Goal: Task Accomplishment & Management: Manage account settings

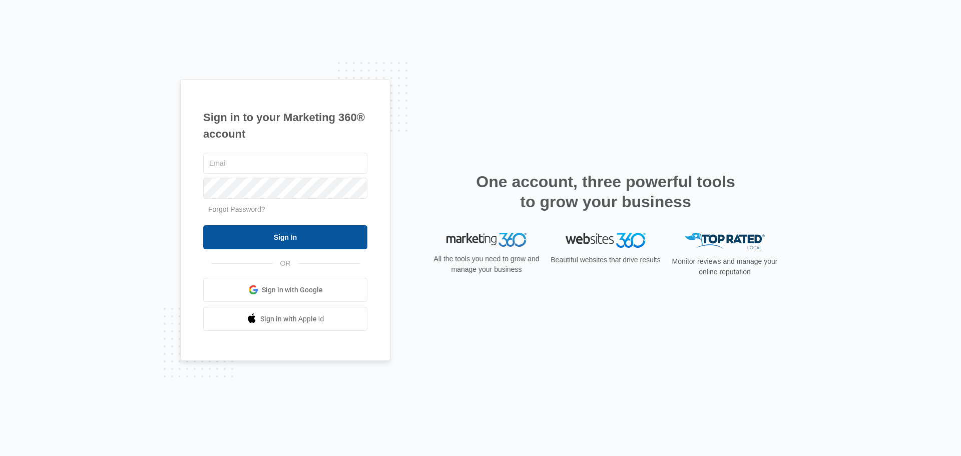
type input "[PERSON_NAME][EMAIL_ADDRESS][PERSON_NAME][DOMAIN_NAME]"
click at [296, 243] on input "Sign In" at bounding box center [285, 237] width 164 height 24
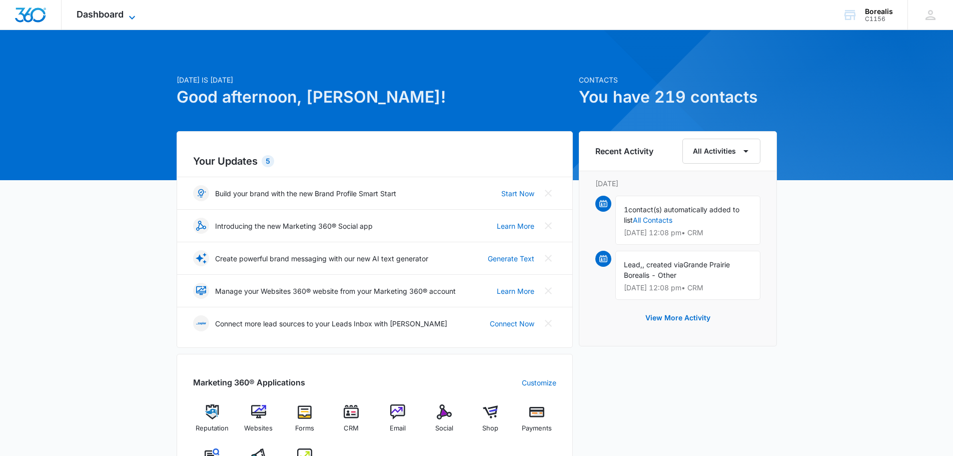
click at [127, 17] on icon at bounding box center [132, 18] width 12 height 12
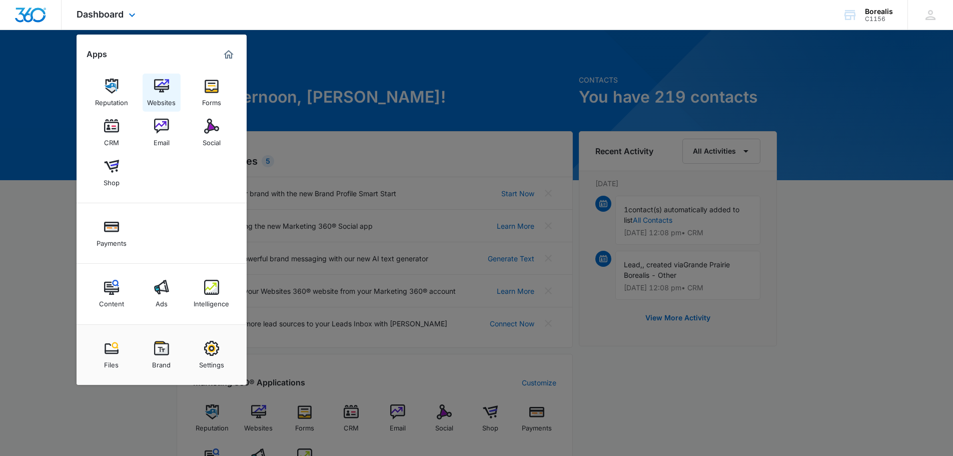
click at [162, 90] on img at bounding box center [161, 86] width 15 height 15
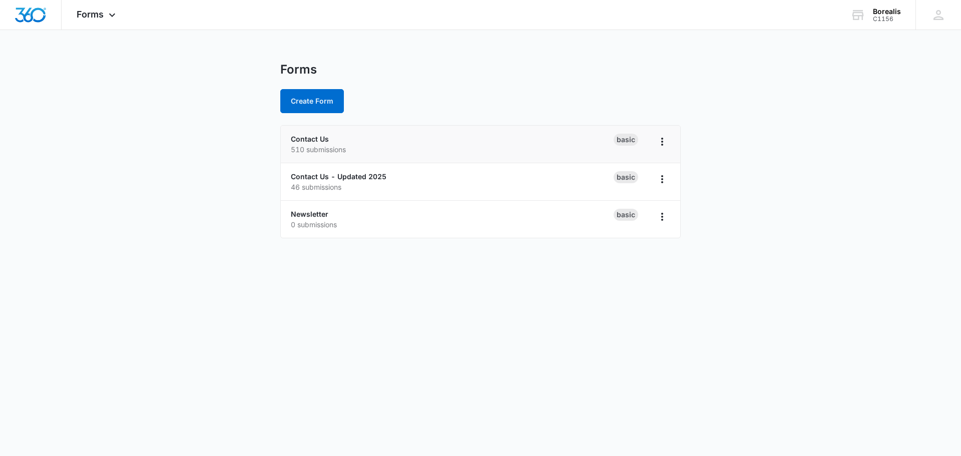
click at [456, 151] on p "510 submissions" at bounding box center [452, 149] width 323 height 11
click at [402, 183] on p "46 submissions" at bounding box center [452, 187] width 323 height 11
click at [666, 183] on icon "Overflow Menu" at bounding box center [662, 179] width 12 height 12
click at [314, 177] on link "Contact Us - Updated 2025" at bounding box center [339, 176] width 96 height 9
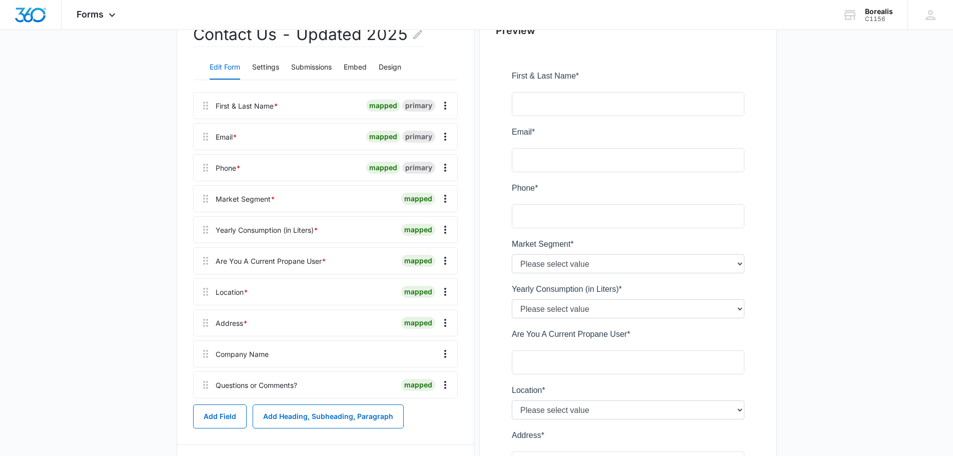
scroll to position [150, 0]
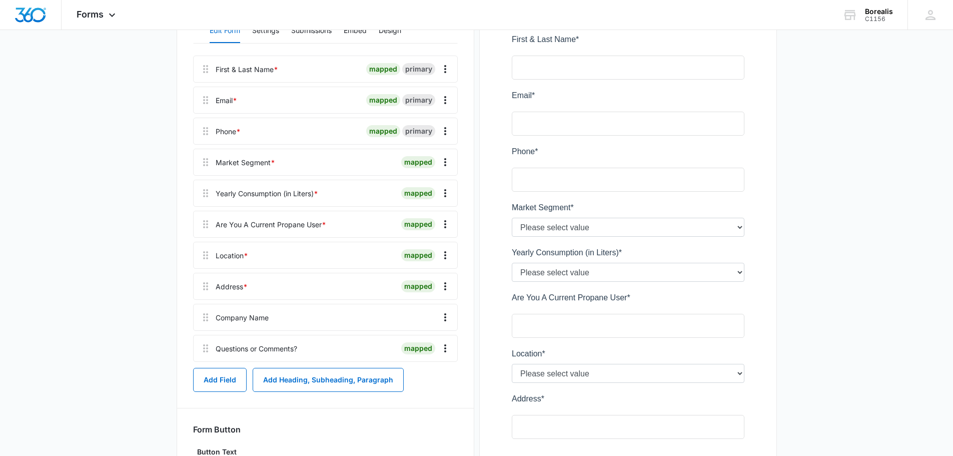
click at [410, 253] on div "mapped" at bounding box center [418, 255] width 34 height 12
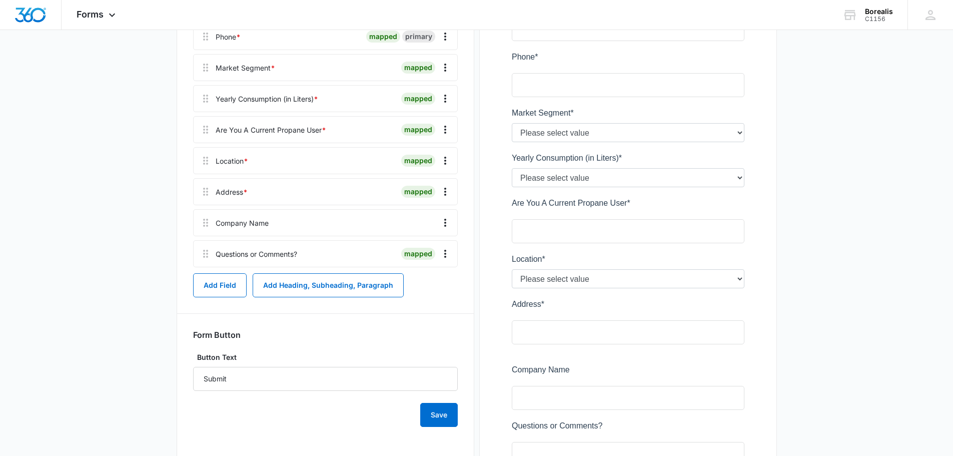
scroll to position [250, 0]
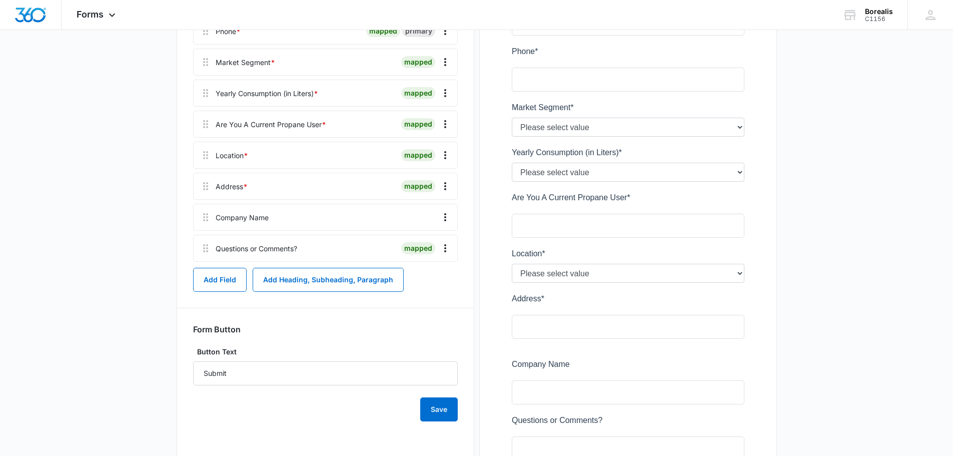
click at [720, 273] on div at bounding box center [628, 215] width 265 height 609
click at [738, 271] on div at bounding box center [628, 215] width 265 height 609
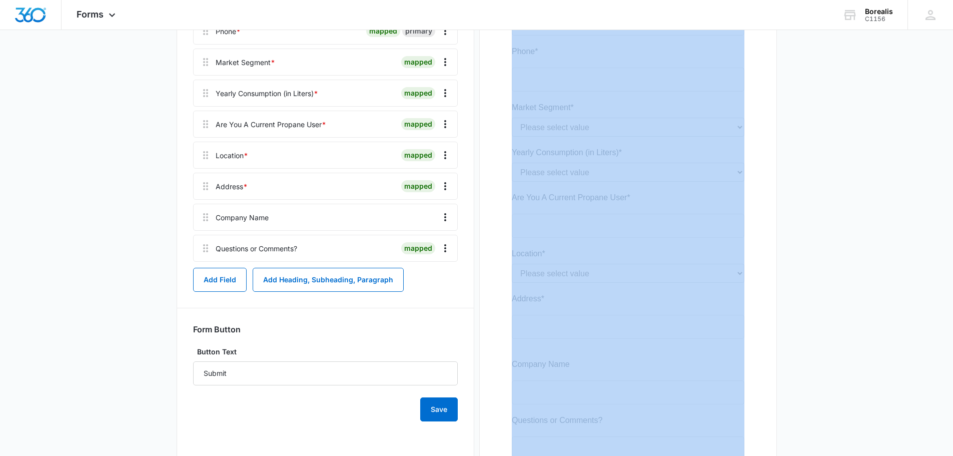
click at [738, 271] on div at bounding box center [628, 215] width 265 height 609
click at [836, 270] on main "Edit Form Contact Us - Updated 2025 Edit Form Settings Submissions Embed Design…" at bounding box center [476, 184] width 953 height 745
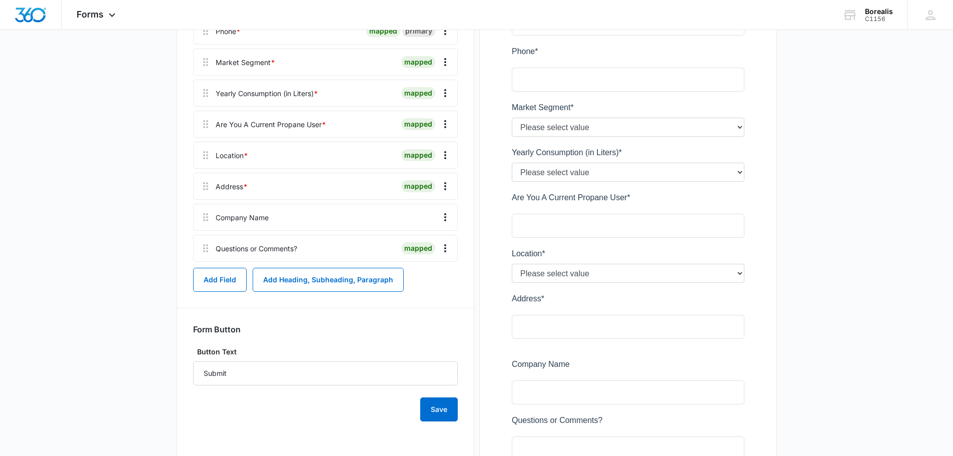
click at [412, 153] on div "mapped" at bounding box center [418, 155] width 34 height 12
click at [231, 155] on div "Location *" at bounding box center [232, 155] width 33 height 11
click at [205, 157] on icon at bounding box center [206, 155] width 12 height 12
click at [446, 156] on icon "Overflow Menu" at bounding box center [445, 155] width 12 height 12
click at [416, 182] on div "Edit" at bounding box center [418, 183] width 21 height 7
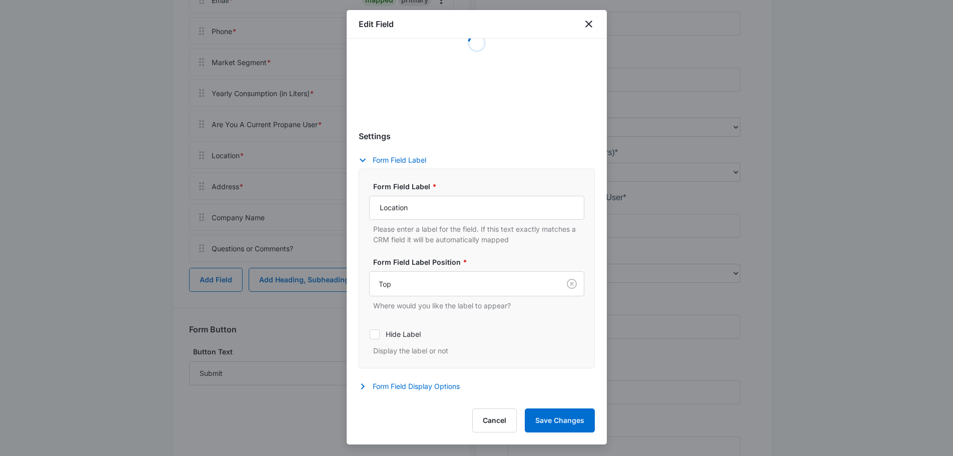
select select "199"
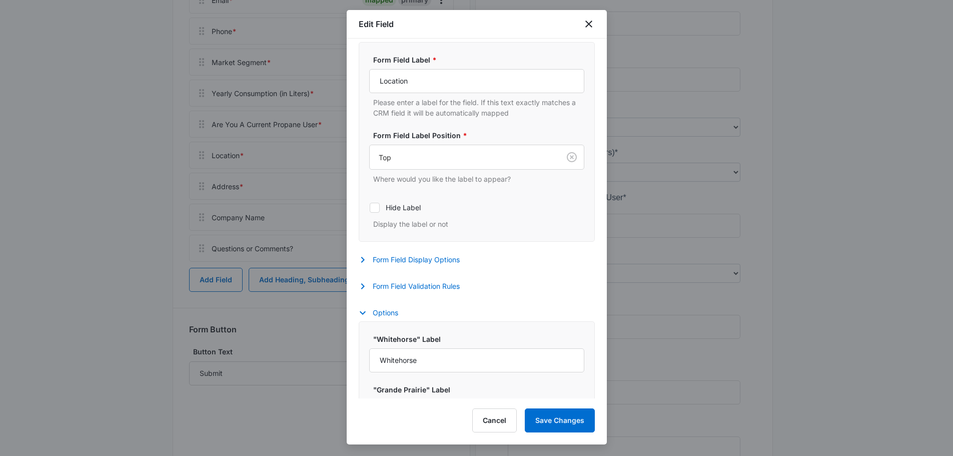
scroll to position [273, 0]
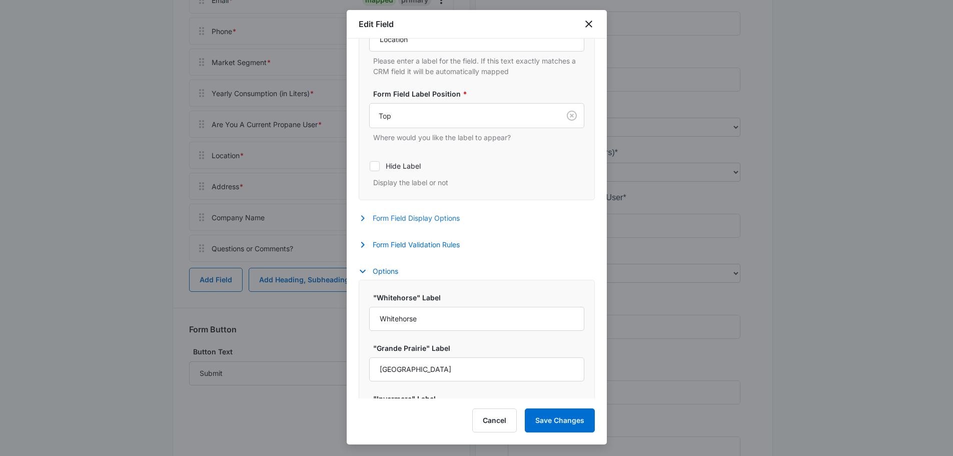
click at [415, 219] on button "Form Field Display Options" at bounding box center [414, 218] width 111 height 12
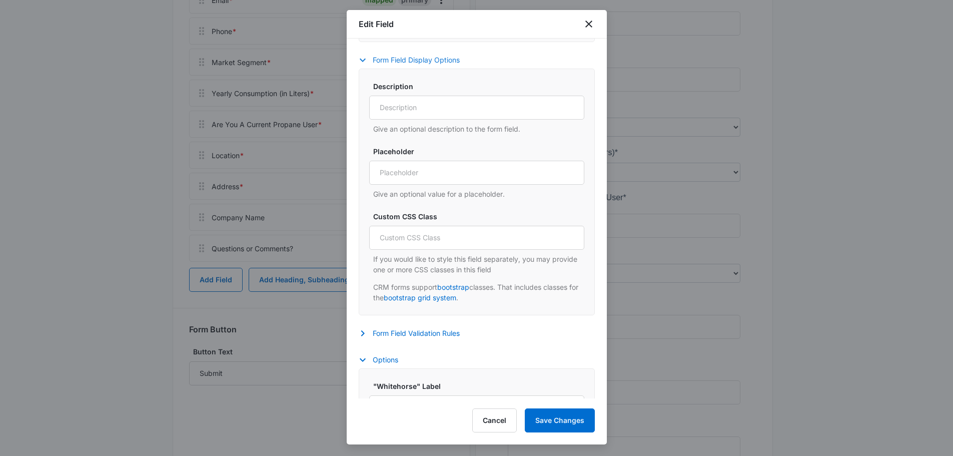
scroll to position [473, 0]
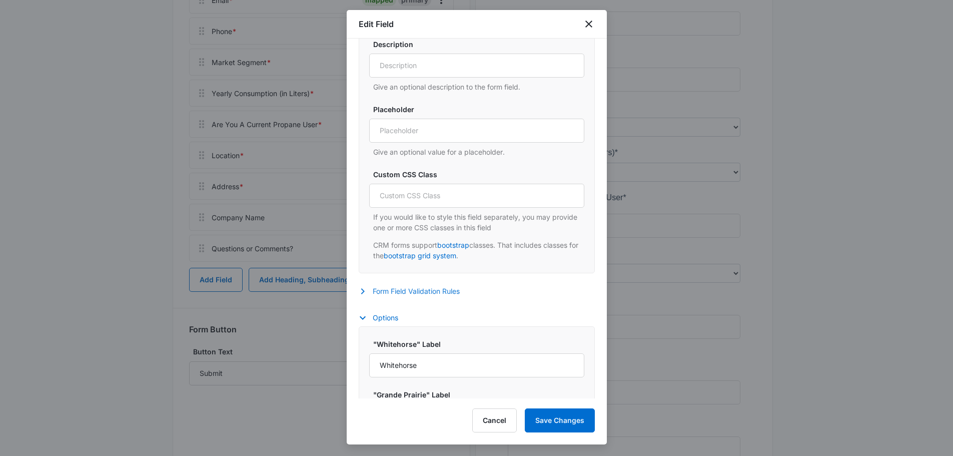
click at [416, 292] on button "Form Field Validation Rules" at bounding box center [414, 291] width 111 height 12
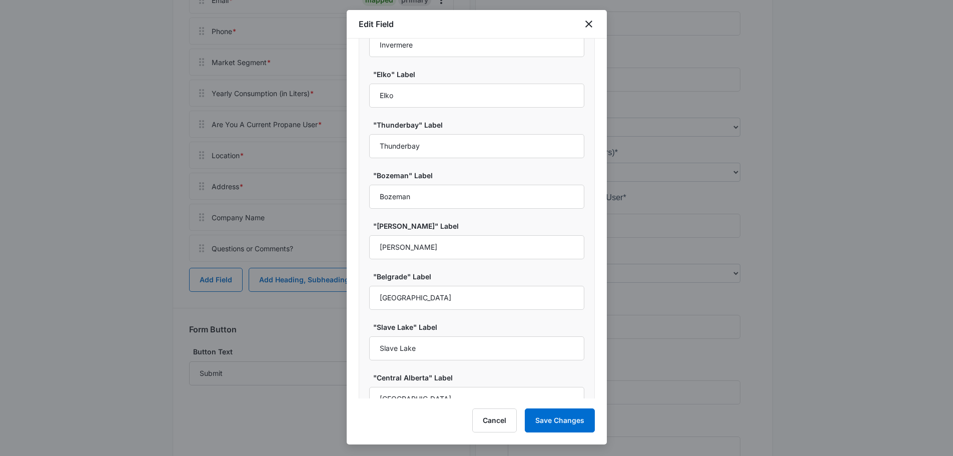
scroll to position [1224, 0]
click at [430, 195] on input "Bozeman" at bounding box center [476, 196] width 215 height 24
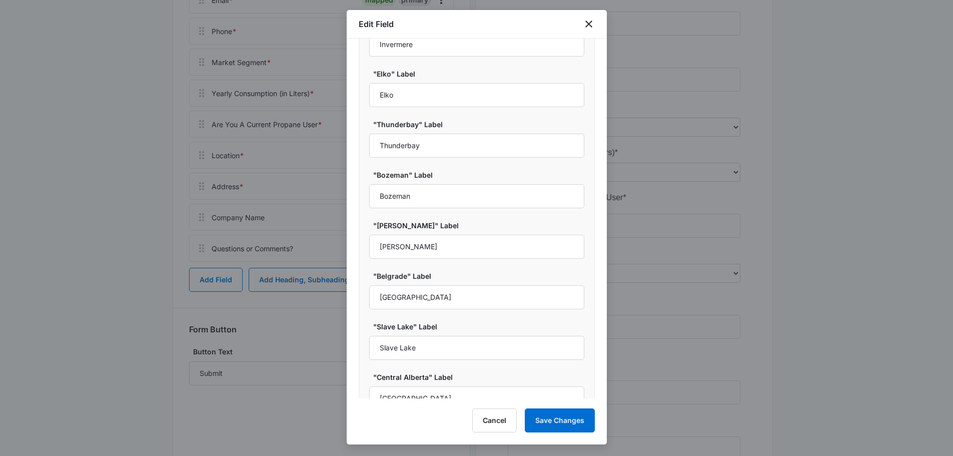
click at [440, 234] on div ""[PERSON_NAME]" Label [PERSON_NAME]" at bounding box center [476, 239] width 215 height 39
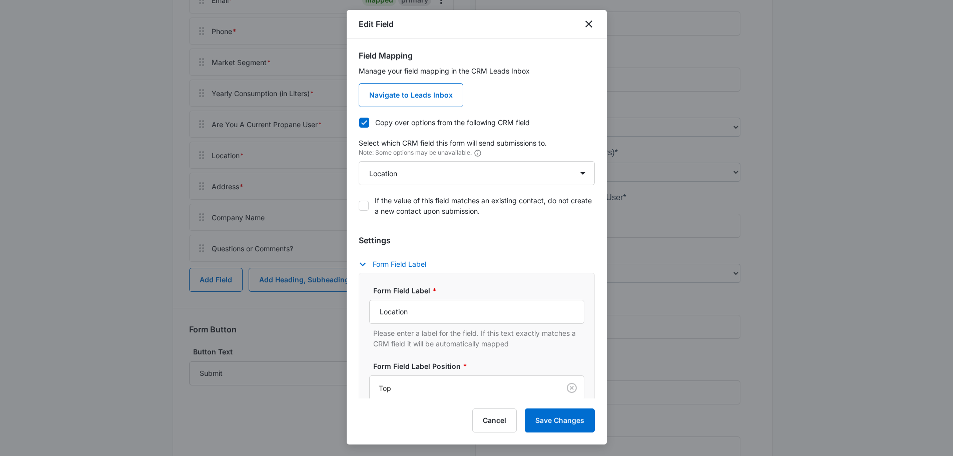
scroll to position [0, 0]
click at [527, 175] on select "Select An Option Select An Option Location Qualifying Status" at bounding box center [477, 174] width 236 height 24
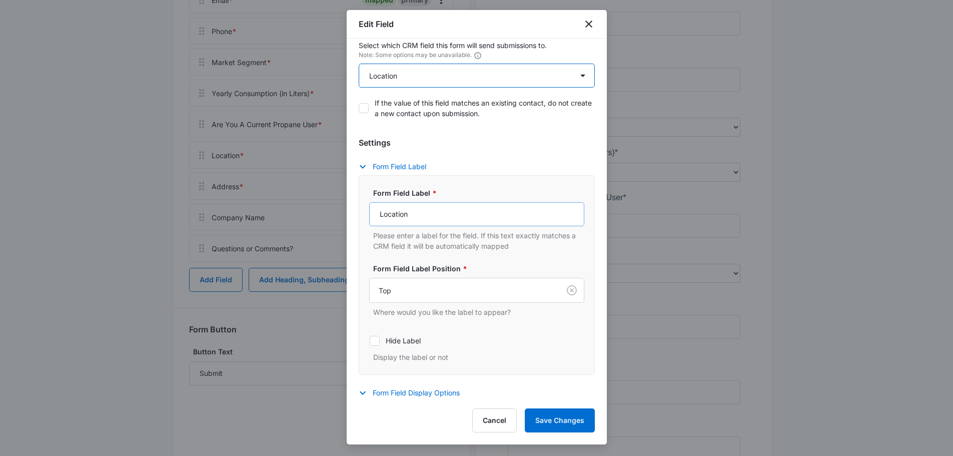
scroll to position [100, 0]
click at [418, 168] on button "Form Field Label" at bounding box center [398, 165] width 78 height 12
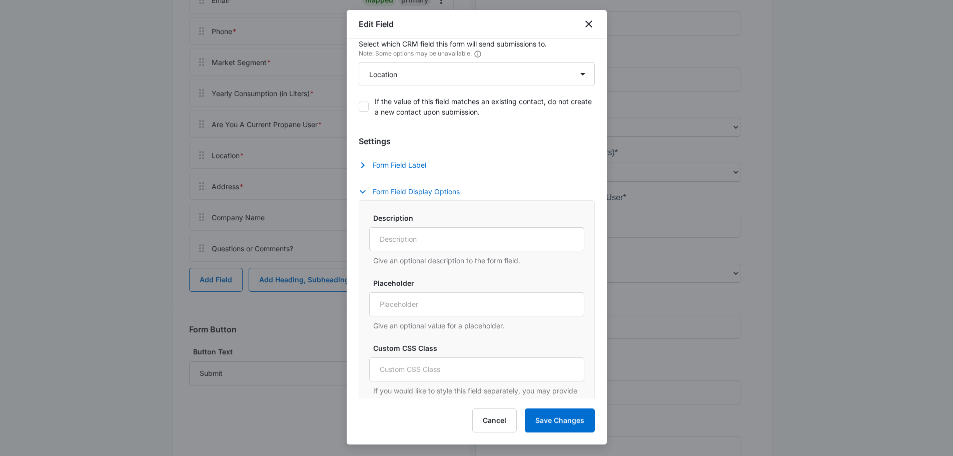
click at [417, 194] on button "Form Field Display Options" at bounding box center [414, 192] width 111 height 12
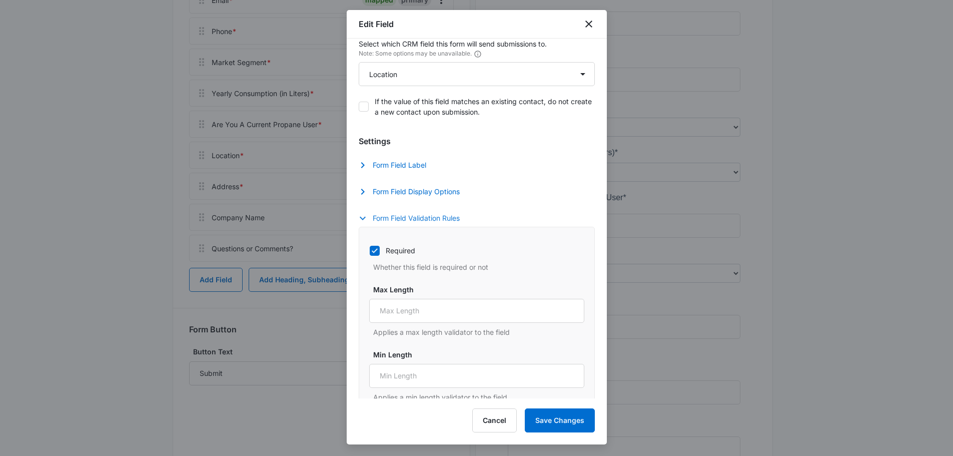
click at [416, 222] on button "Form Field Validation Rules" at bounding box center [414, 218] width 111 height 12
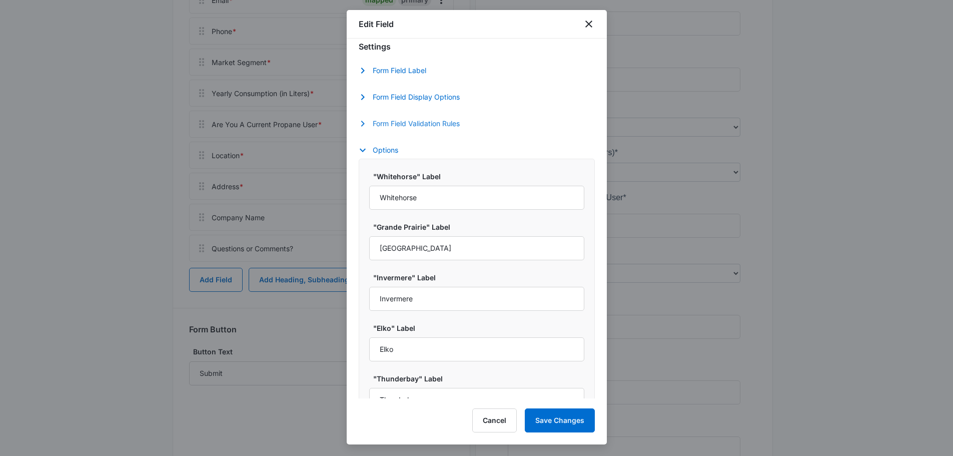
scroll to position [200, 0]
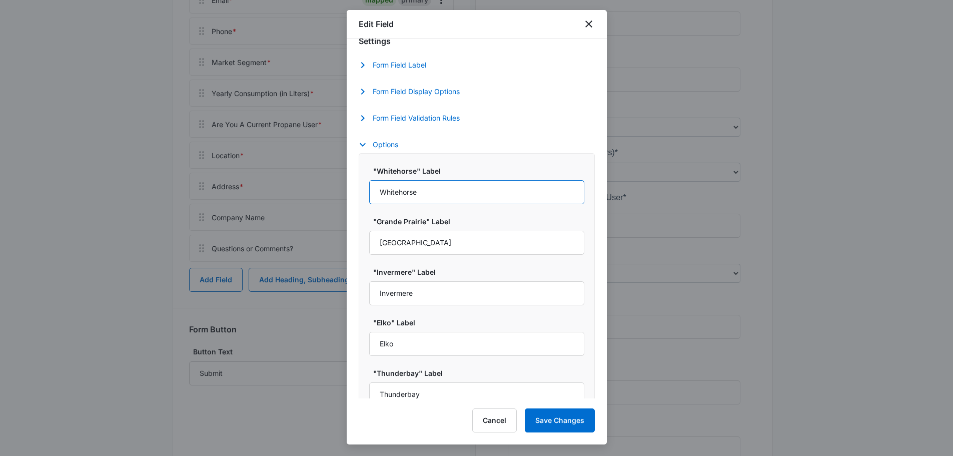
click at [460, 198] on input "Whitehorse" at bounding box center [476, 192] width 215 height 24
click at [457, 175] on label ""Whitehorse" Label" at bounding box center [480, 171] width 215 height 11
click at [457, 180] on input "Whitehorse" at bounding box center [476, 192] width 215 height 24
click at [431, 172] on label ""Whitehorse" Label" at bounding box center [480, 171] width 215 height 11
click at [431, 180] on input "Whitehorse" at bounding box center [476, 192] width 215 height 24
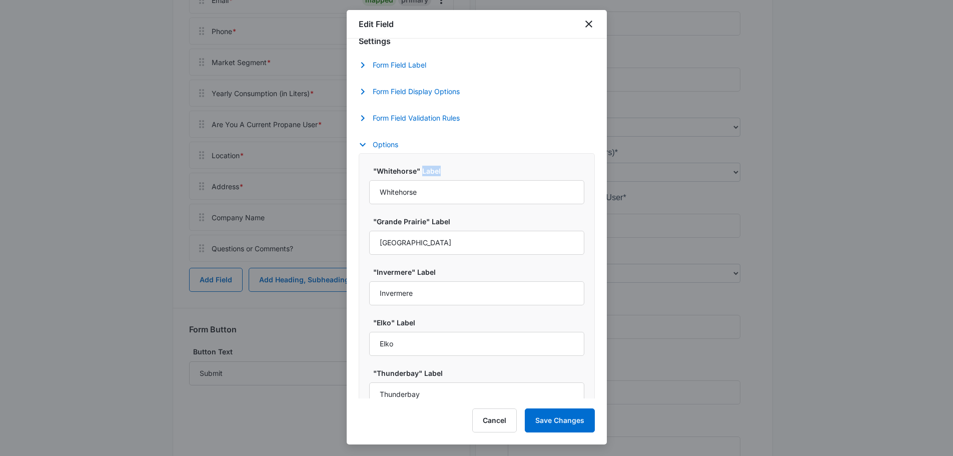
click at [431, 172] on label ""Whitehorse" Label" at bounding box center [480, 171] width 215 height 11
click at [431, 180] on input "Whitehorse" at bounding box center [476, 192] width 215 height 24
click at [431, 172] on label ""Whitehorse" Label" at bounding box center [480, 171] width 215 height 11
click at [431, 180] on input "Whitehorse" at bounding box center [476, 192] width 215 height 24
copy label ""Whitehorse" Label"
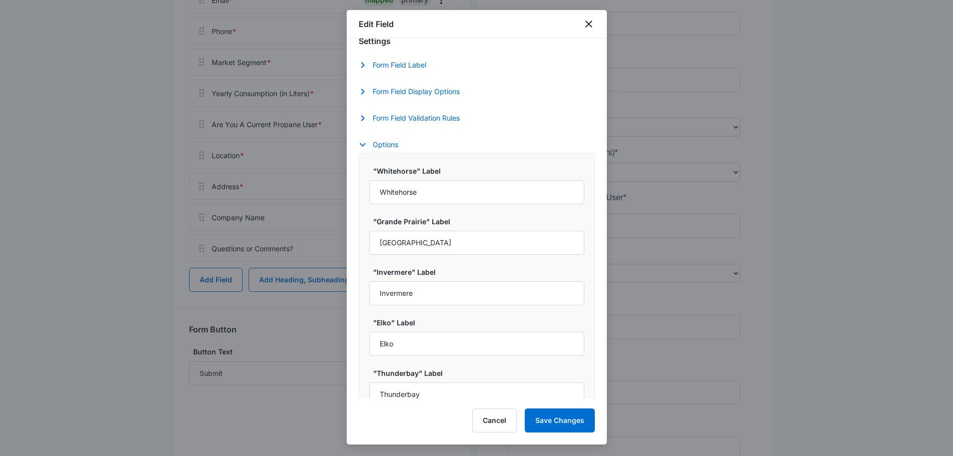
drag, startPoint x: 452, startPoint y: 183, endPoint x: 469, endPoint y: 171, distance: 21.5
click at [469, 171] on label ""Whitehorse" Label" at bounding box center [480, 171] width 215 height 11
click at [469, 180] on input "Whitehorse" at bounding box center [476, 192] width 215 height 24
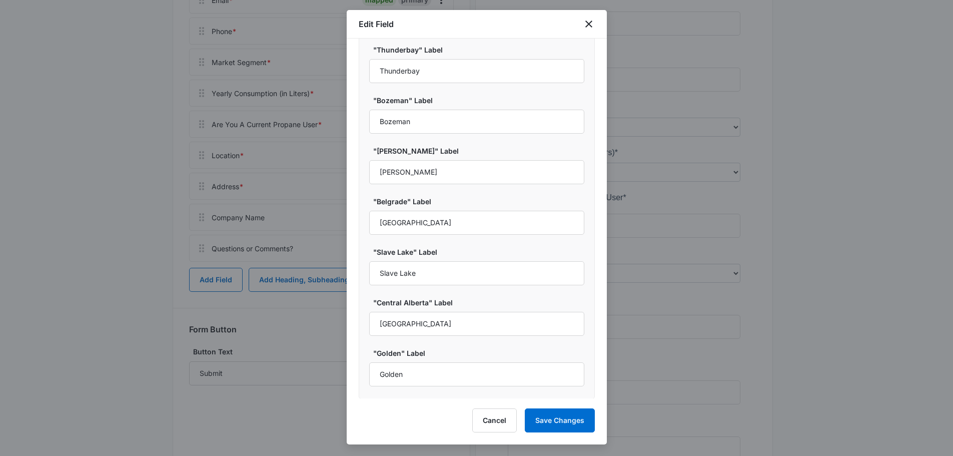
scroll to position [524, 0]
click at [495, 423] on button "Cancel" at bounding box center [494, 420] width 45 height 24
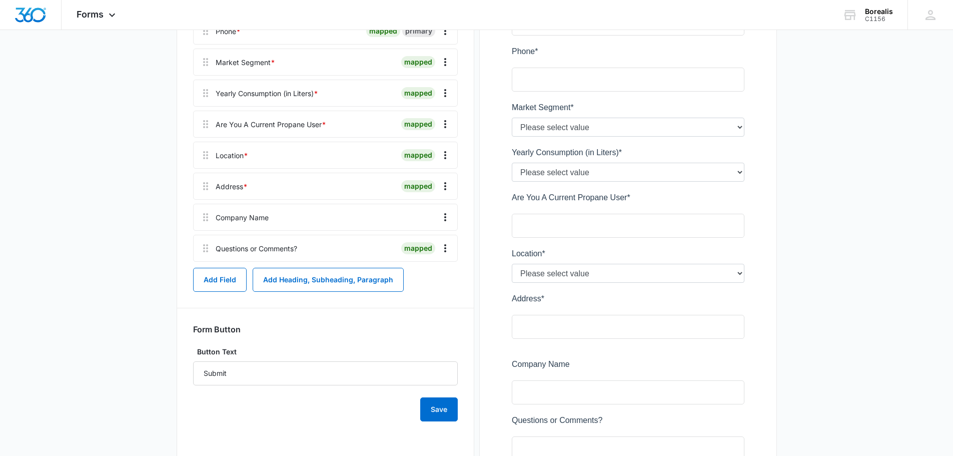
click at [730, 273] on div at bounding box center [628, 215] width 265 height 609
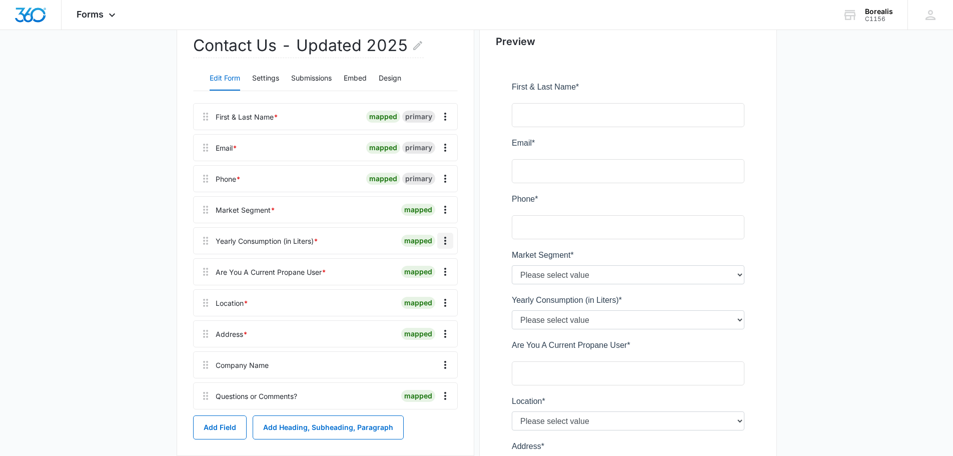
scroll to position [101, 0]
click at [264, 77] on button "Settings" at bounding box center [265, 80] width 27 height 24
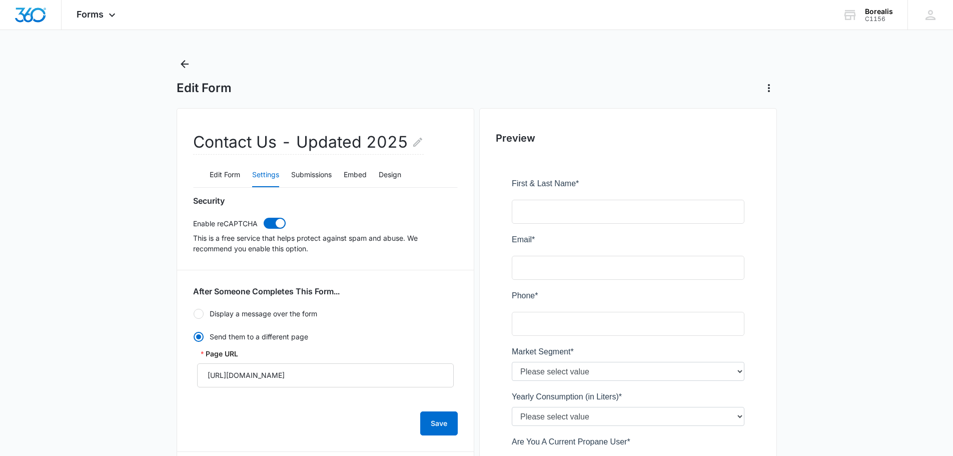
scroll to position [0, 0]
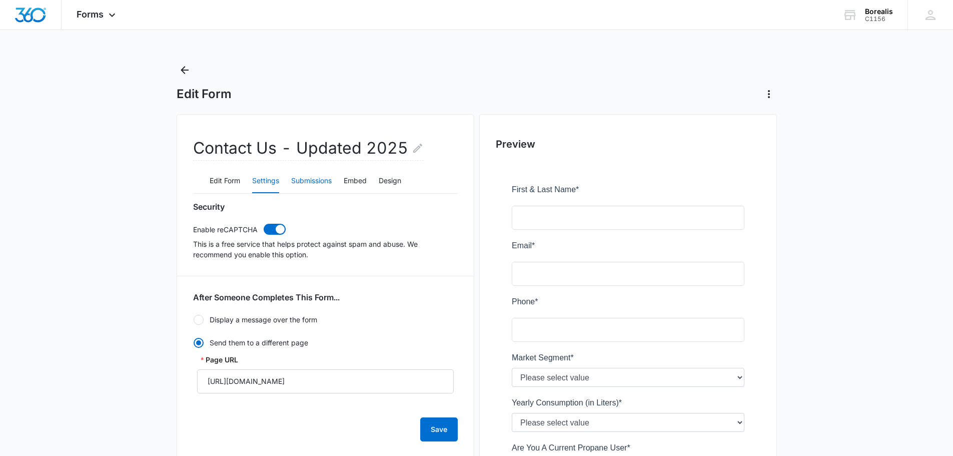
click at [303, 183] on button "Submissions" at bounding box center [311, 181] width 41 height 24
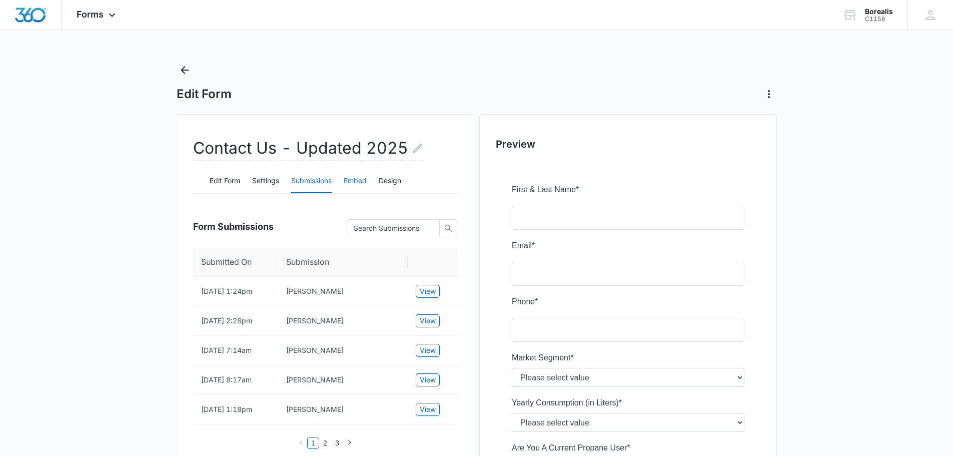
click at [361, 186] on button "Embed" at bounding box center [355, 181] width 23 height 24
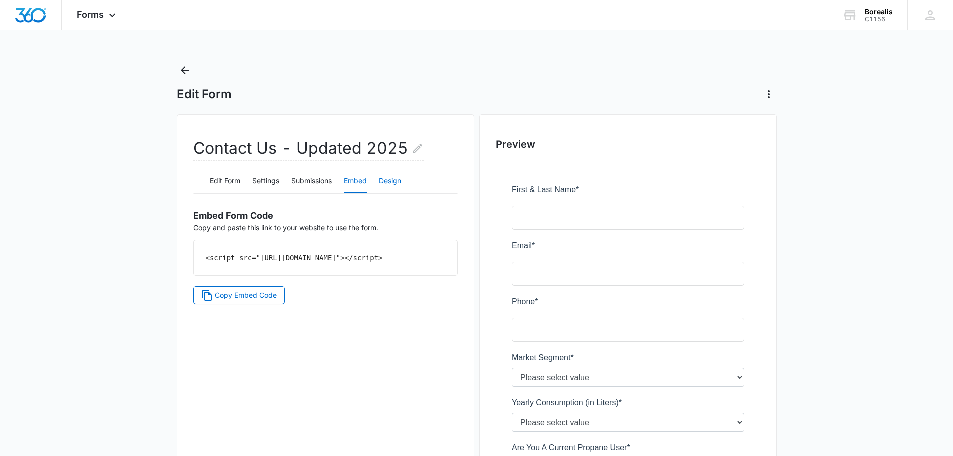
click at [390, 181] on button "Design" at bounding box center [390, 181] width 23 height 24
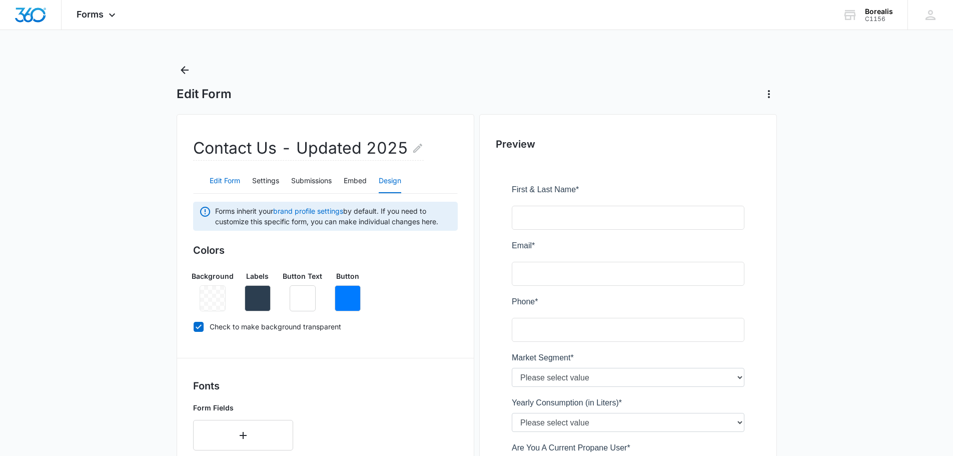
click at [229, 178] on button "Edit Form" at bounding box center [225, 181] width 31 height 24
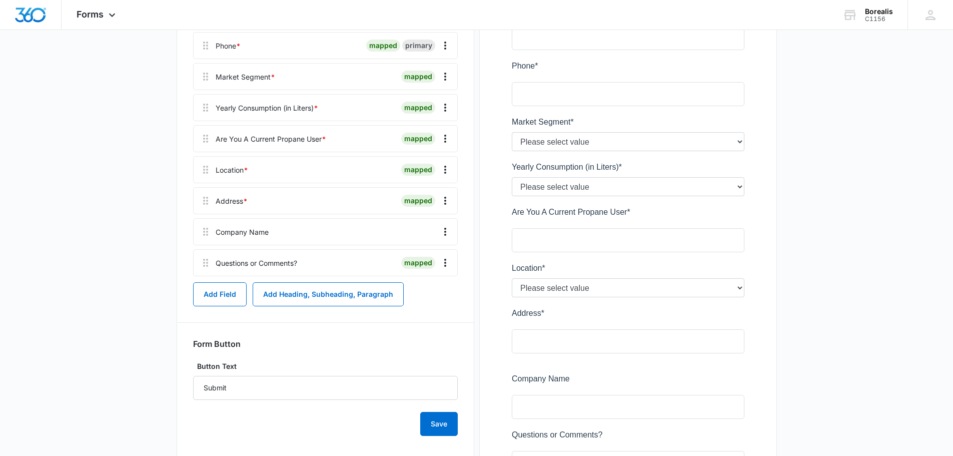
scroll to position [250, 0]
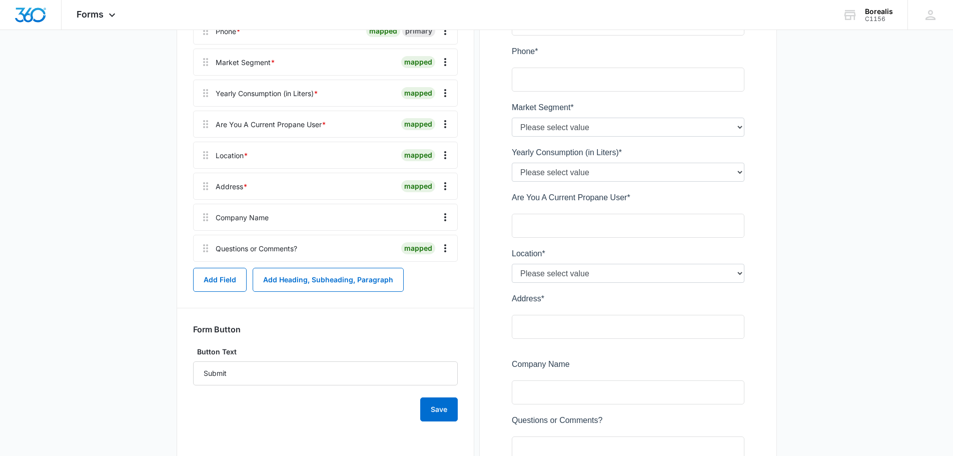
click at [270, 219] on div "Company Name" at bounding box center [325, 217] width 265 height 27
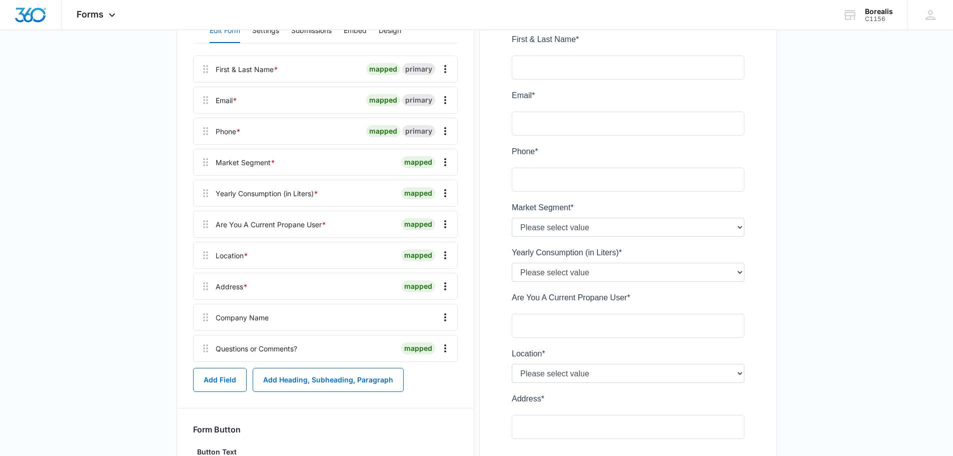
scroll to position [151, 0]
click at [882, 13] on div "Borealis" at bounding box center [879, 12] width 28 height 8
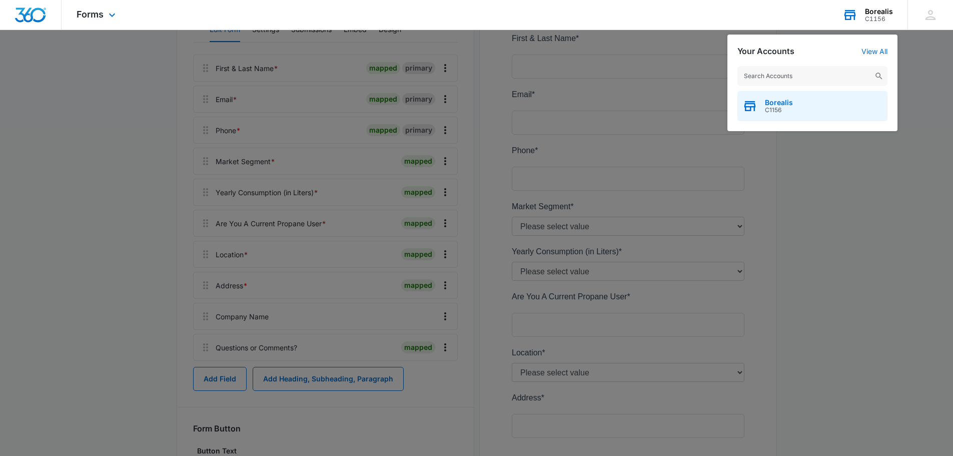
click at [782, 110] on span "C1156" at bounding box center [779, 110] width 28 height 7
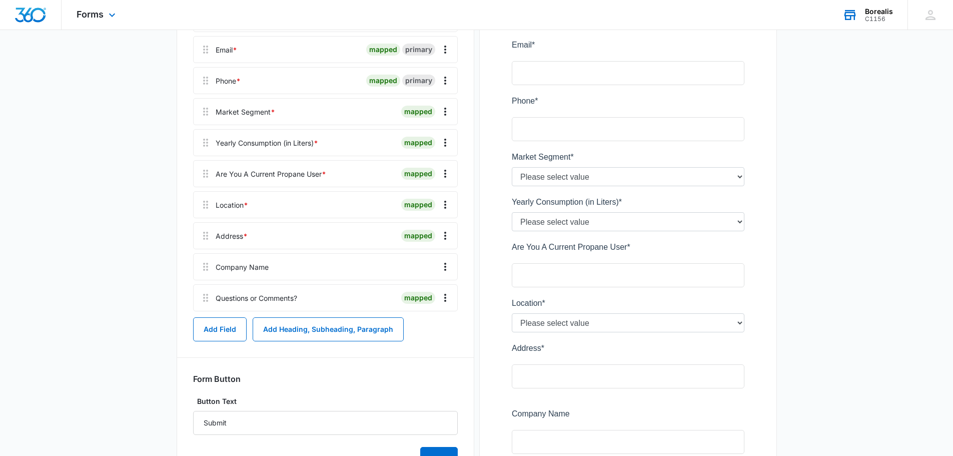
scroll to position [201, 0]
click at [823, 300] on main "Edit Form Contact Us - Updated 2025 Edit Form Settings Submissions Embed Design…" at bounding box center [476, 233] width 953 height 745
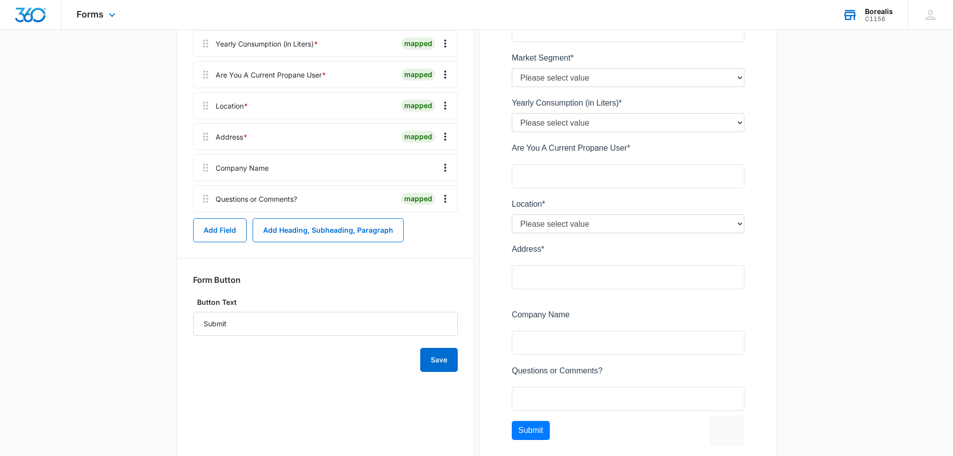
scroll to position [300, 0]
click at [706, 225] on div at bounding box center [628, 165] width 265 height 609
click at [736, 224] on div at bounding box center [628, 165] width 265 height 609
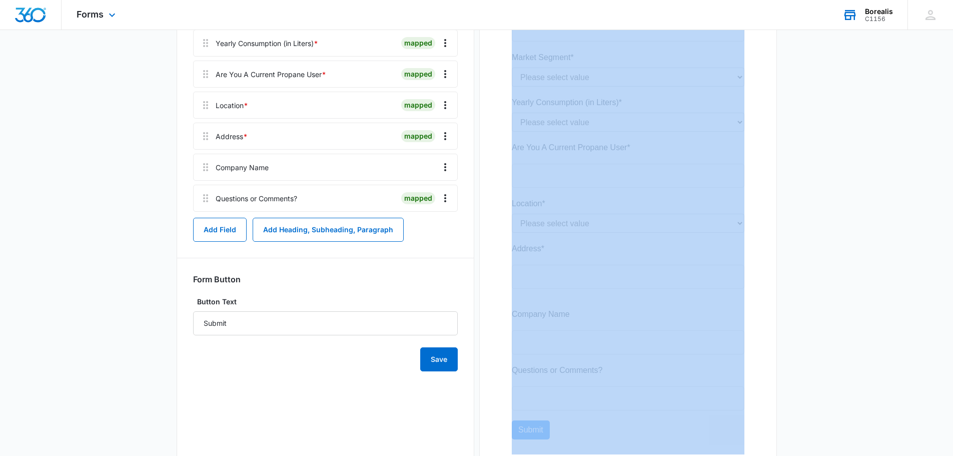
click at [736, 224] on div at bounding box center [628, 165] width 265 height 609
click at [827, 226] on main "Edit Form Contact Us - Updated 2025 Edit Form Settings Submissions Embed Design…" at bounding box center [476, 134] width 953 height 745
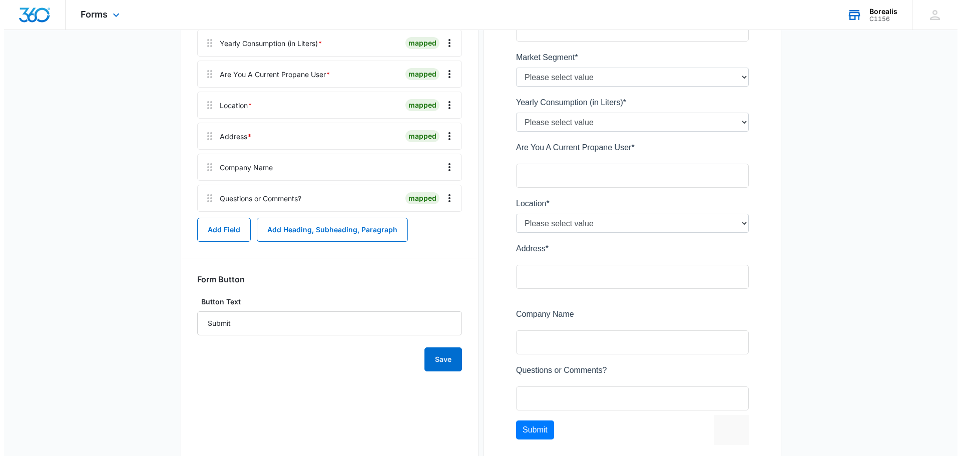
scroll to position [0, 0]
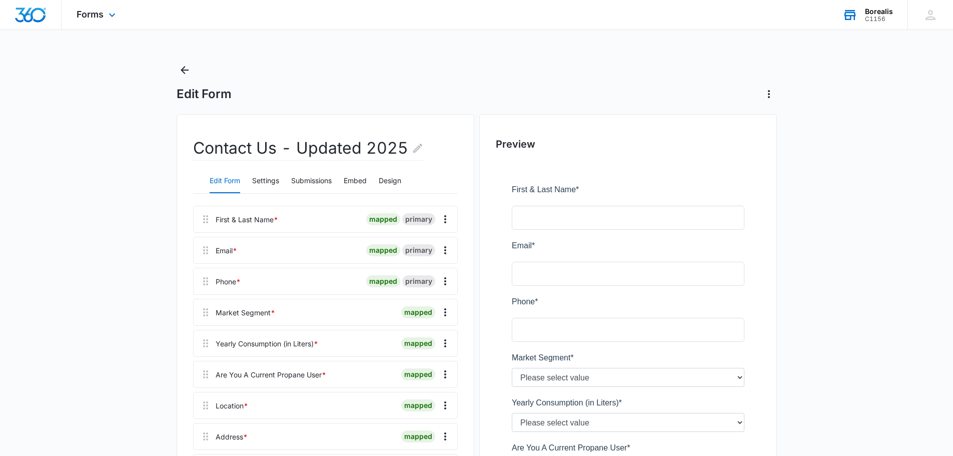
click at [100, 5] on div "Forms Apps Reputation Websites Forms CRM Email Social Shop Payments Content Ads…" at bounding box center [98, 15] width 72 height 30
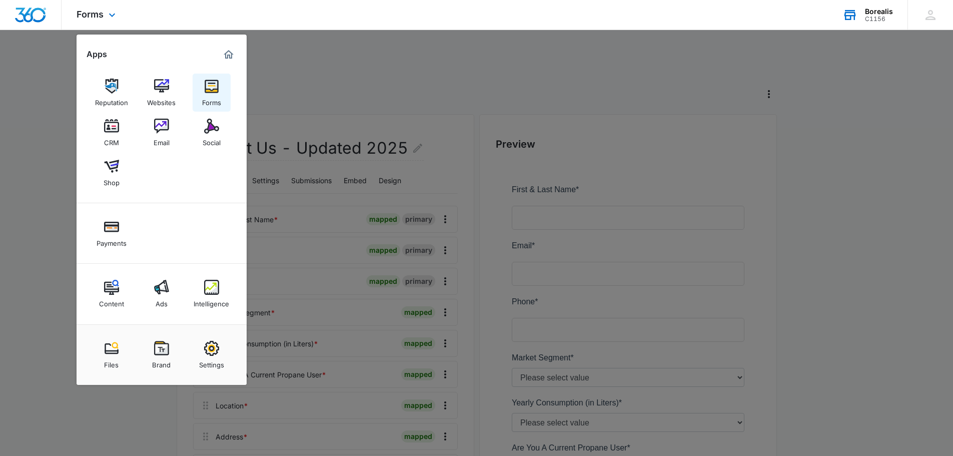
click at [206, 90] on img at bounding box center [211, 86] width 15 height 15
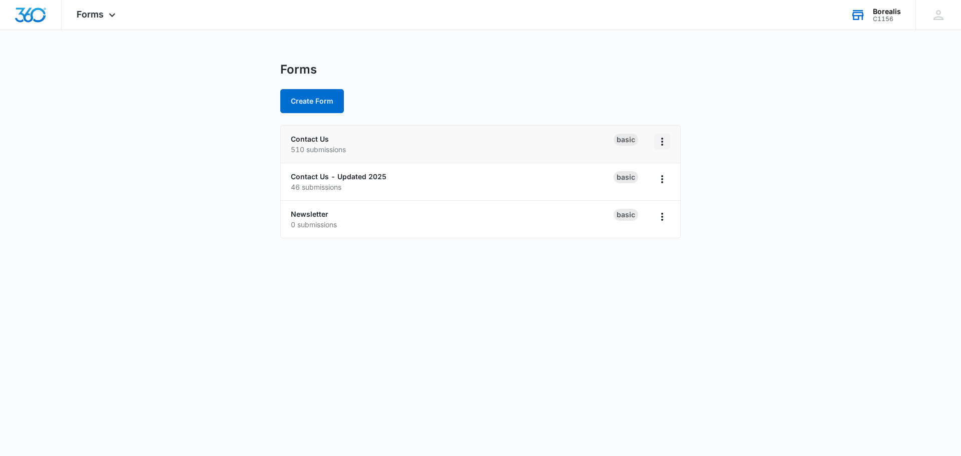
click at [665, 142] on icon "Overflow Menu" at bounding box center [662, 142] width 12 height 12
click at [411, 145] on p "510 submissions" at bounding box center [452, 149] width 323 height 11
click at [306, 139] on link "Contact Us" at bounding box center [310, 139] width 38 height 9
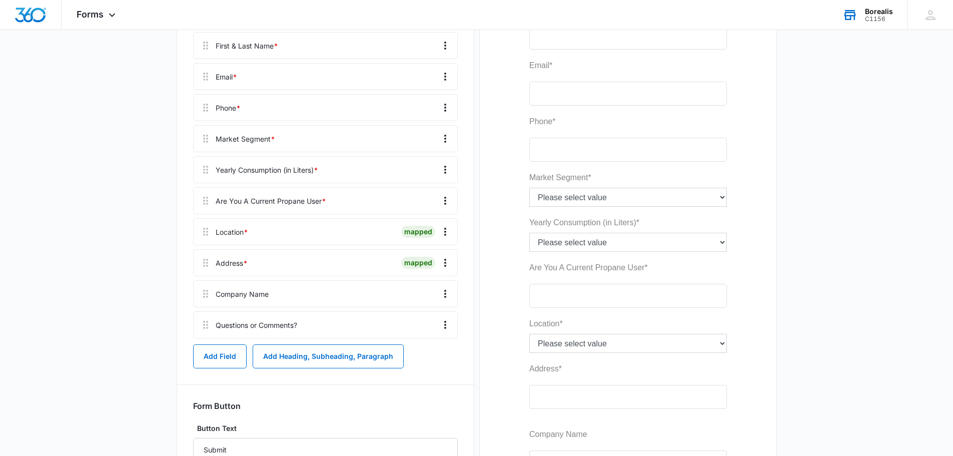
scroll to position [200, 0]
click at [444, 228] on icon "Overflow Menu" at bounding box center [445, 229] width 12 height 12
click at [419, 255] on div "Edit" at bounding box center [418, 257] width 21 height 7
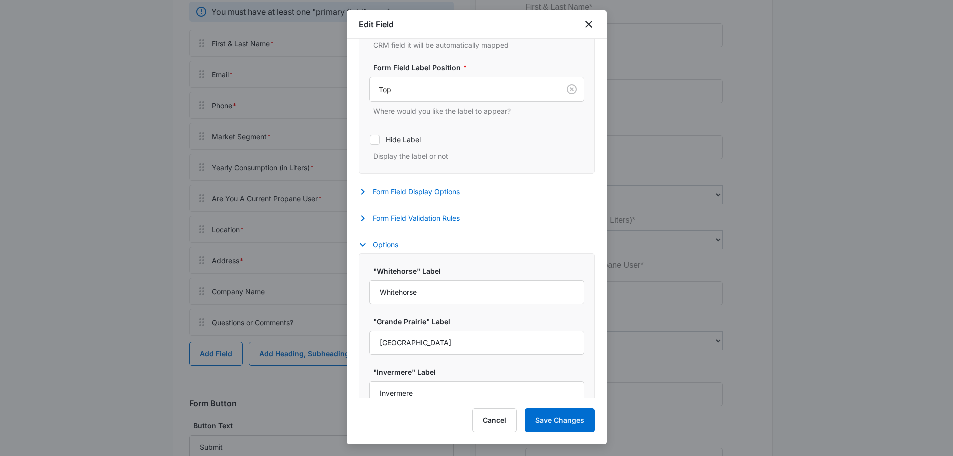
select select "199"
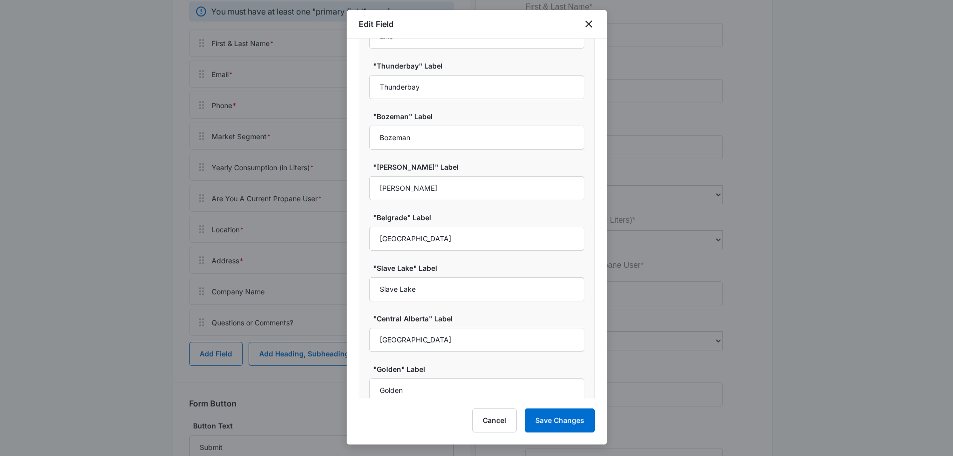
scroll to position [724, 0]
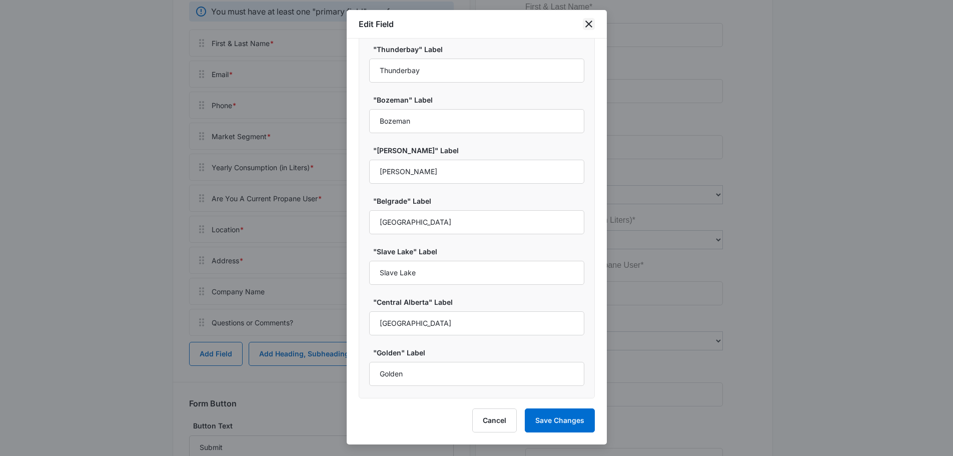
click at [594, 25] on icon "close" at bounding box center [589, 24] width 12 height 12
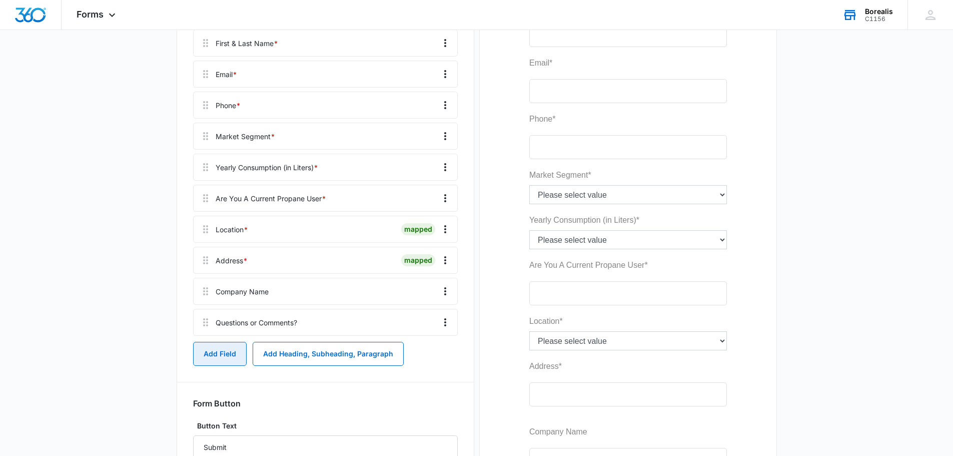
click at [229, 351] on button "Add Field" at bounding box center [220, 354] width 54 height 24
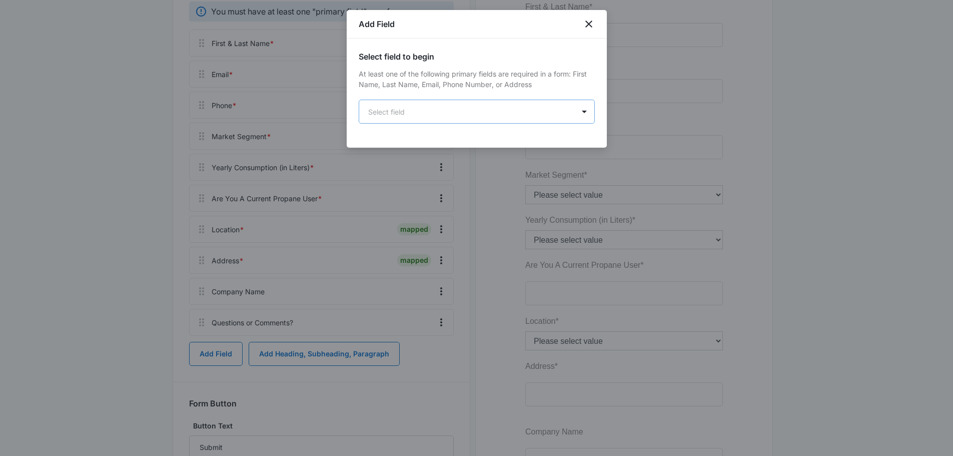
click at [467, 100] on body "Forms Apps Reputation Websites Forms CRM Email Social Shop Payments Content Ads…" at bounding box center [476, 225] width 953 height 851
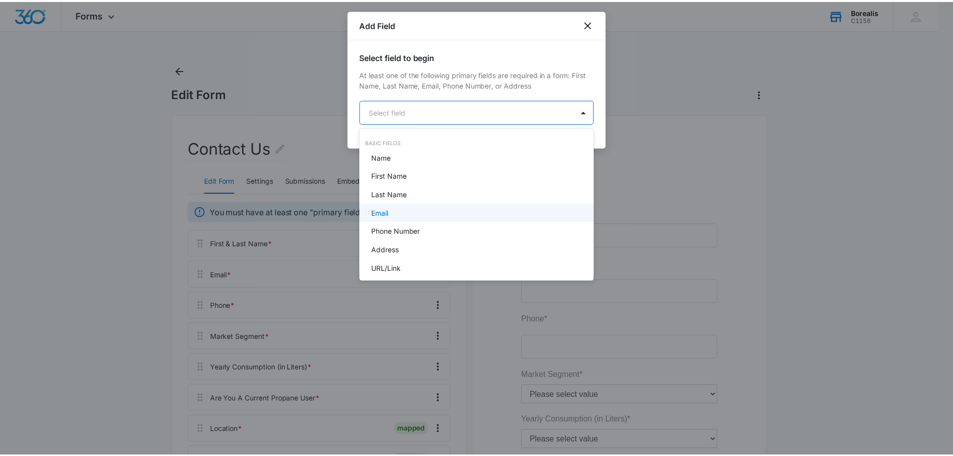
scroll to position [0, 0]
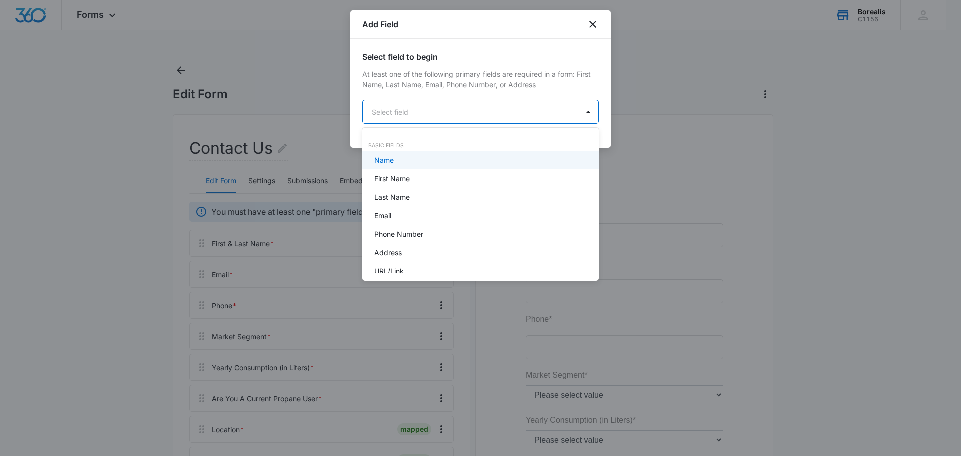
click at [594, 18] on div at bounding box center [480, 228] width 961 height 456
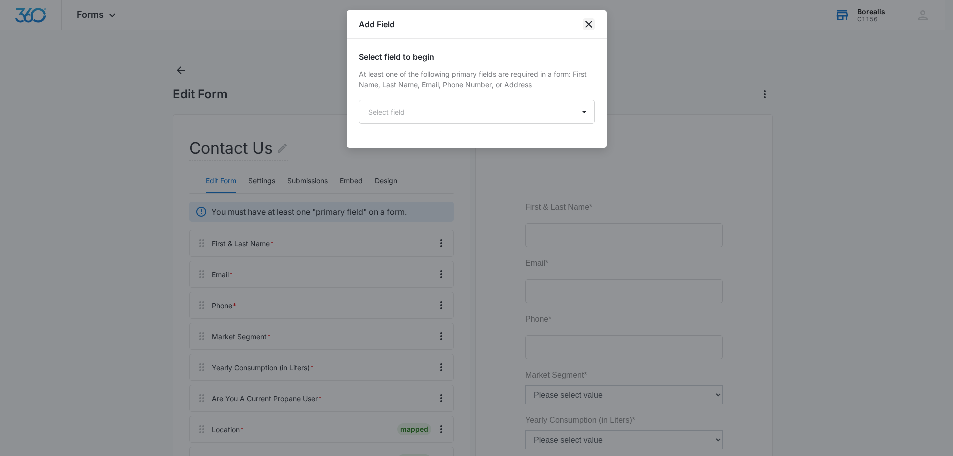
click at [593, 23] on icon "close" at bounding box center [589, 24] width 12 height 12
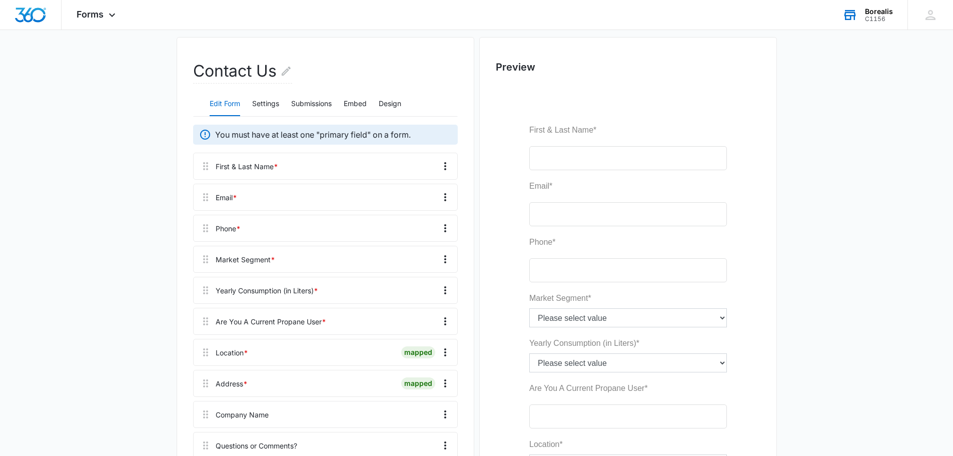
scroll to position [76, 0]
click at [112, 15] on icon at bounding box center [112, 18] width 12 height 12
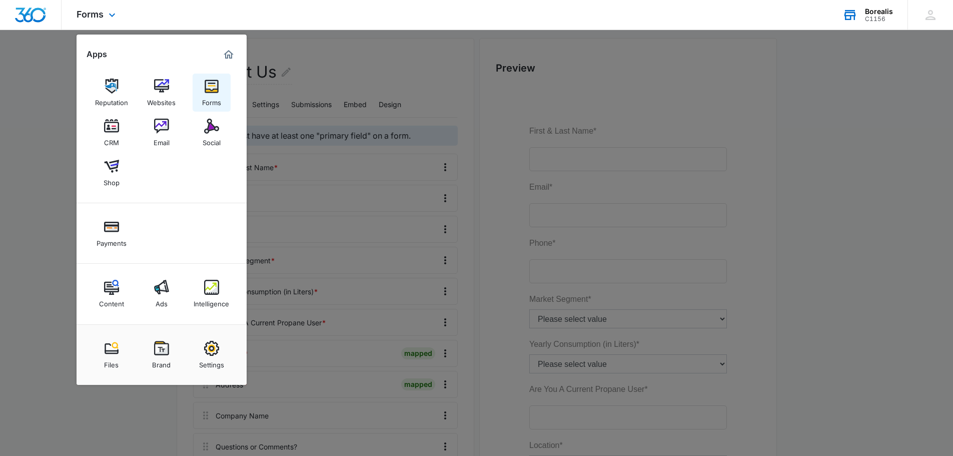
click at [214, 98] on div "Forms" at bounding box center [211, 100] width 19 height 13
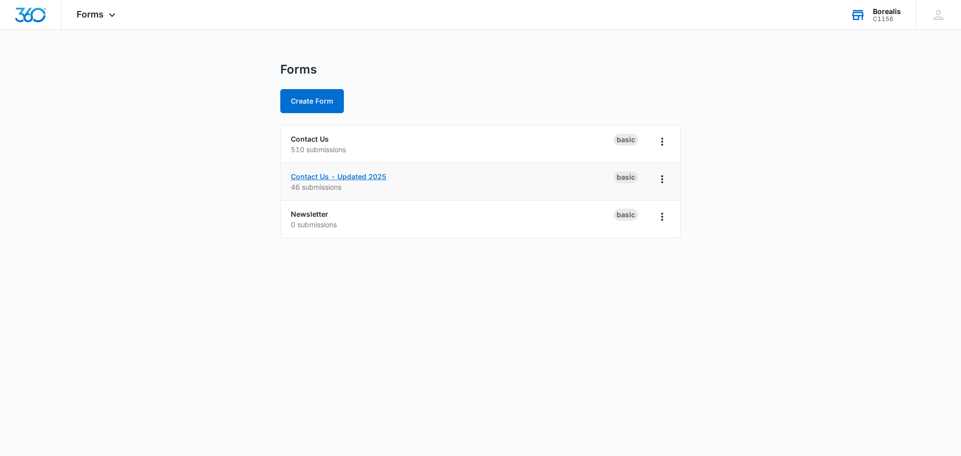
click at [330, 179] on link "Contact Us - Updated 2025" at bounding box center [339, 176] width 96 height 9
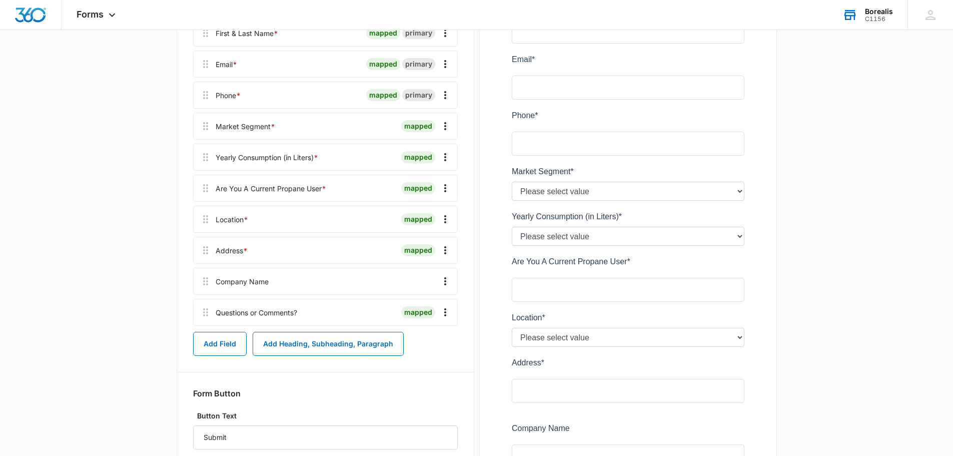
scroll to position [200, 0]
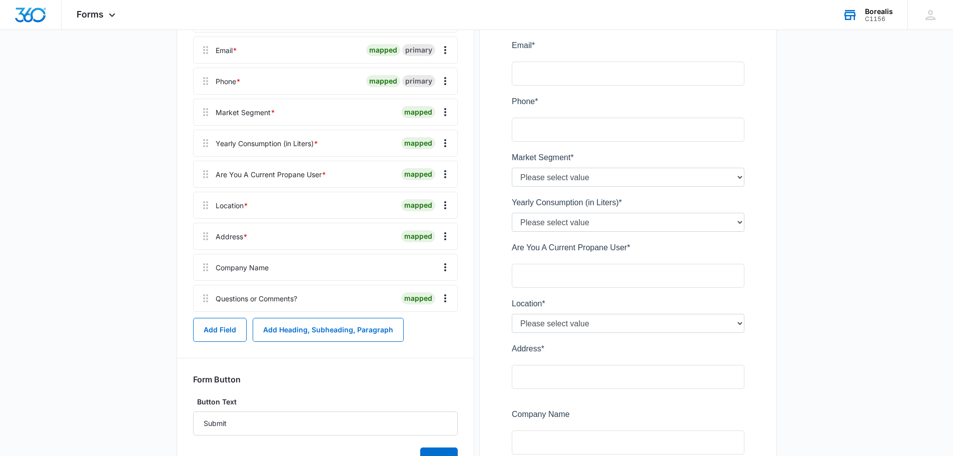
click at [232, 208] on div "Location *" at bounding box center [232, 205] width 33 height 11
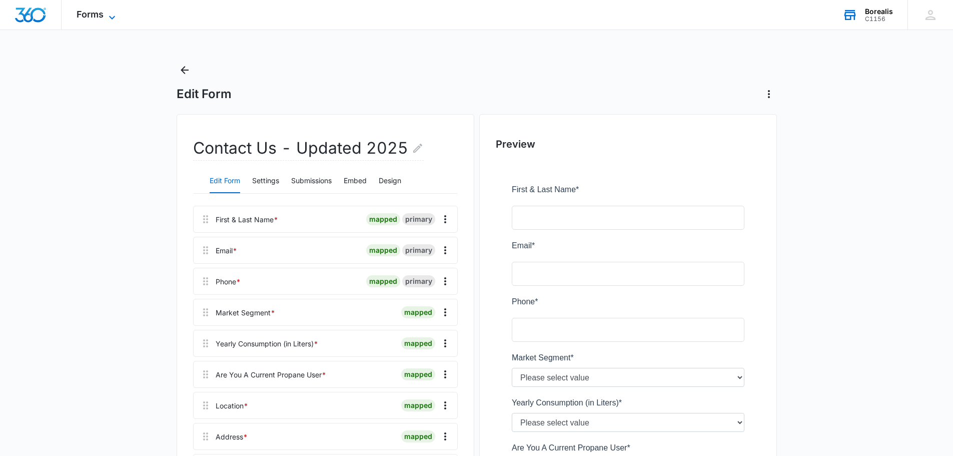
click at [114, 21] on icon at bounding box center [112, 18] width 12 height 12
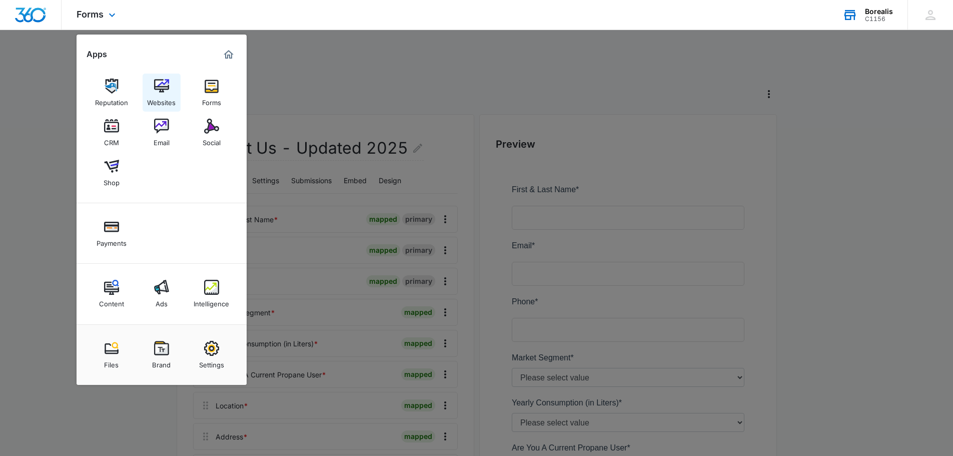
click at [159, 95] on div "Websites" at bounding box center [161, 100] width 29 height 13
